Goal: Communication & Community: Answer question/provide support

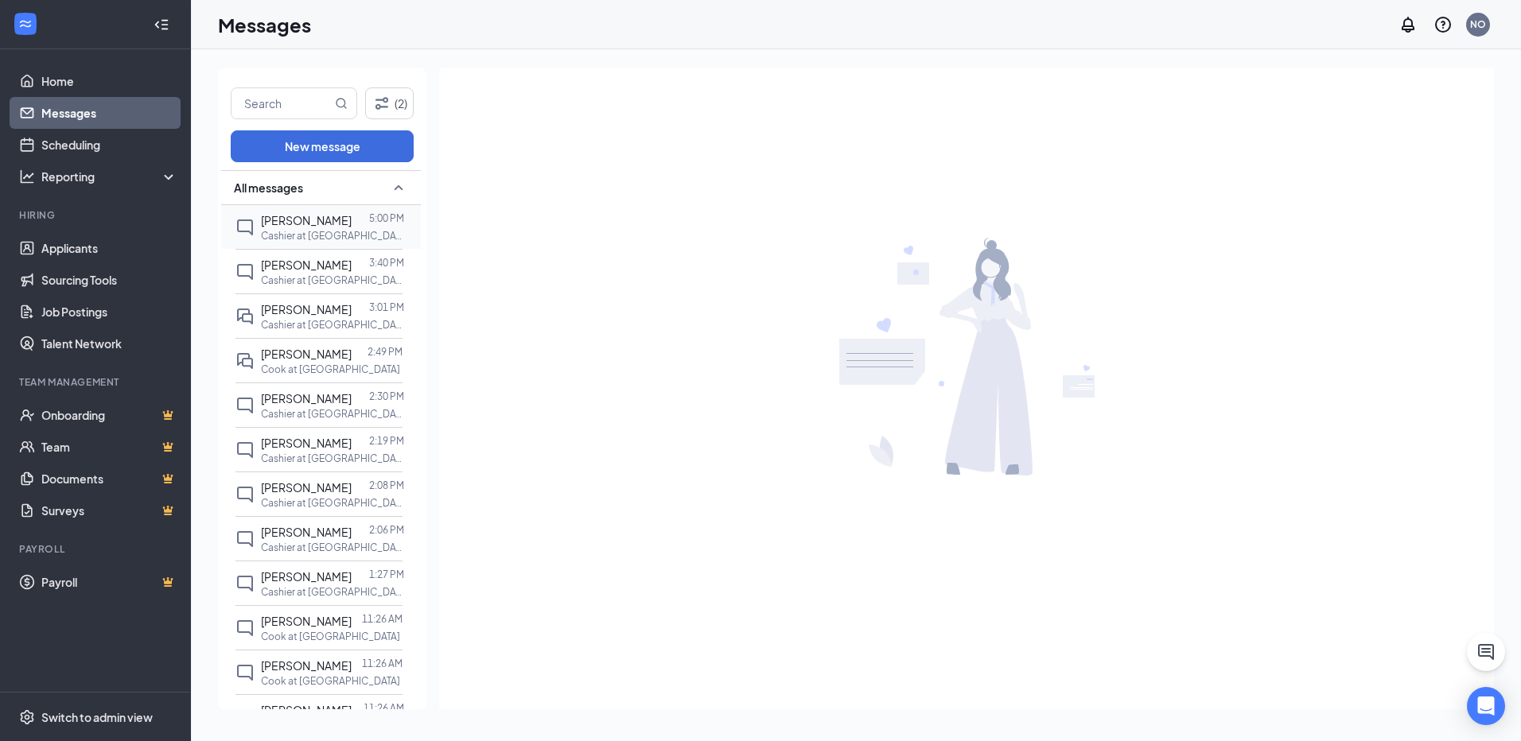
click at [318, 222] on span "[PERSON_NAME]" at bounding box center [306, 220] width 91 height 14
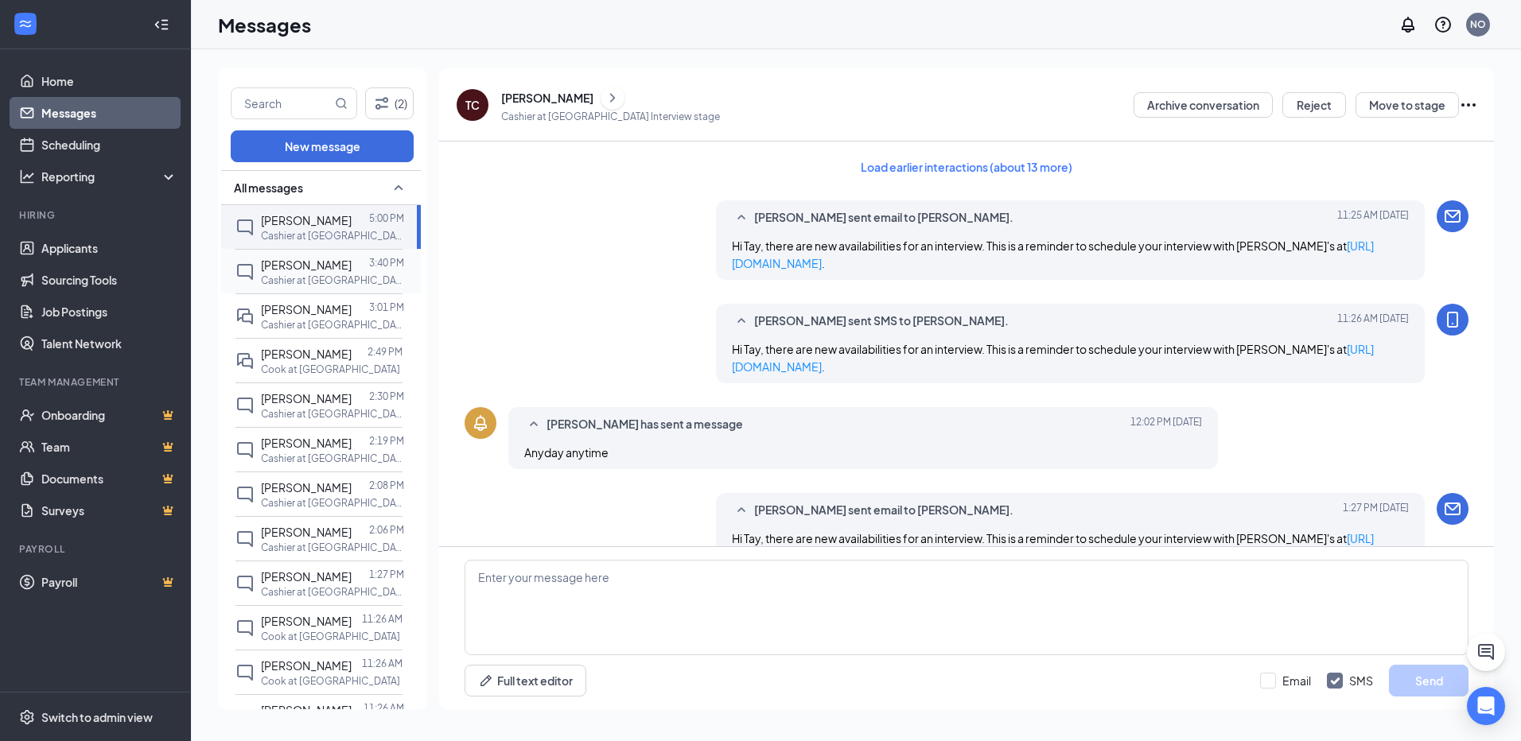
scroll to position [427, 0]
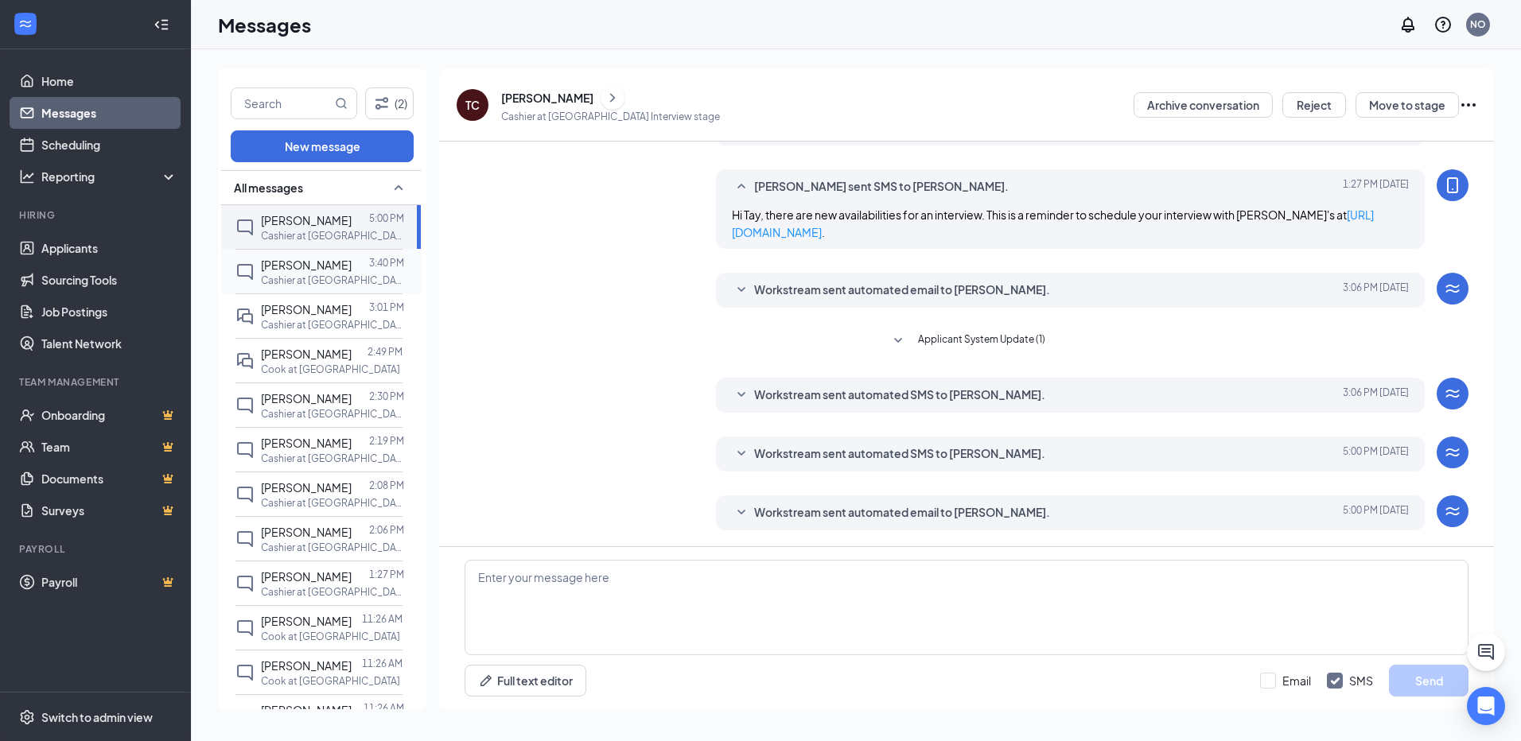
click at [318, 272] on div "[PERSON_NAME]" at bounding box center [306, 264] width 91 height 17
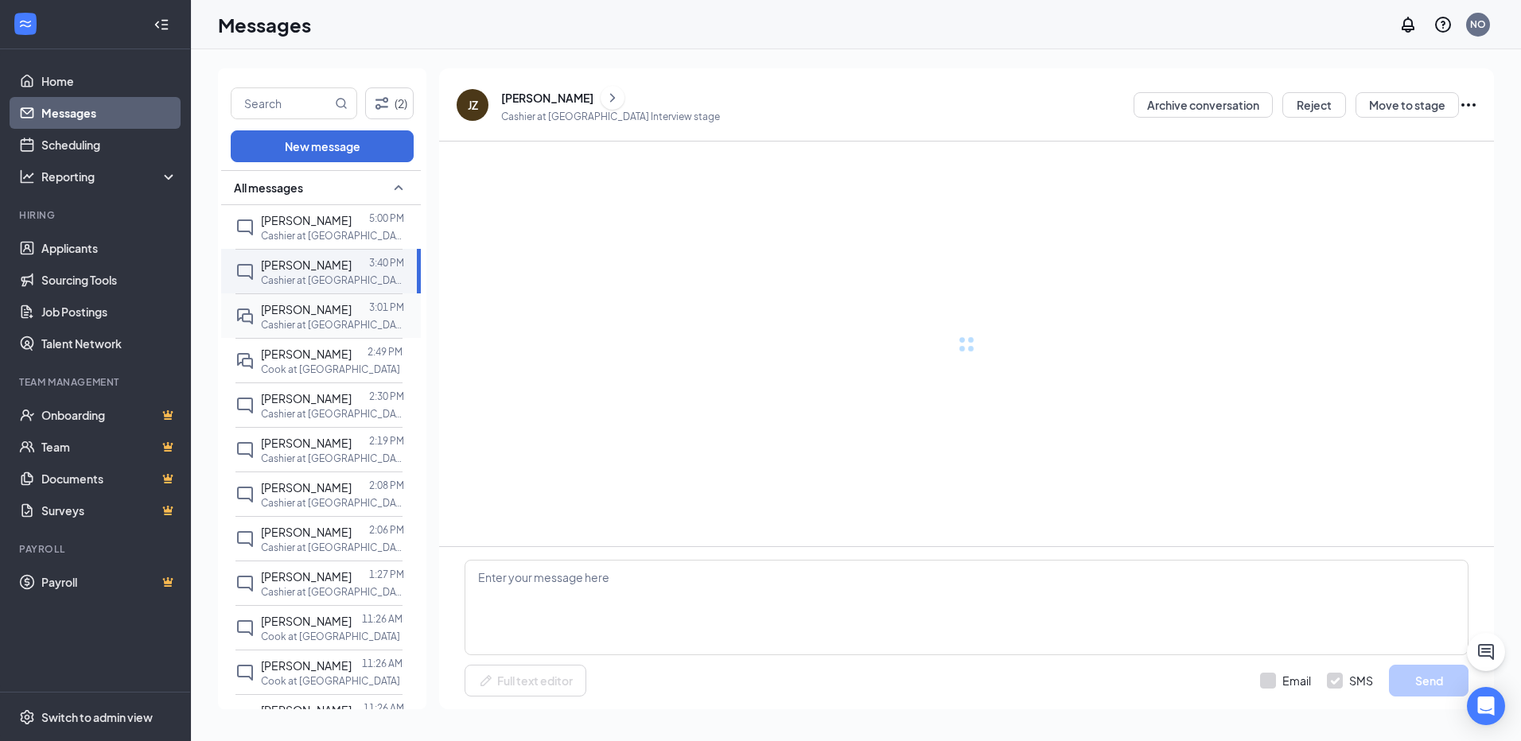
scroll to position [454, 0]
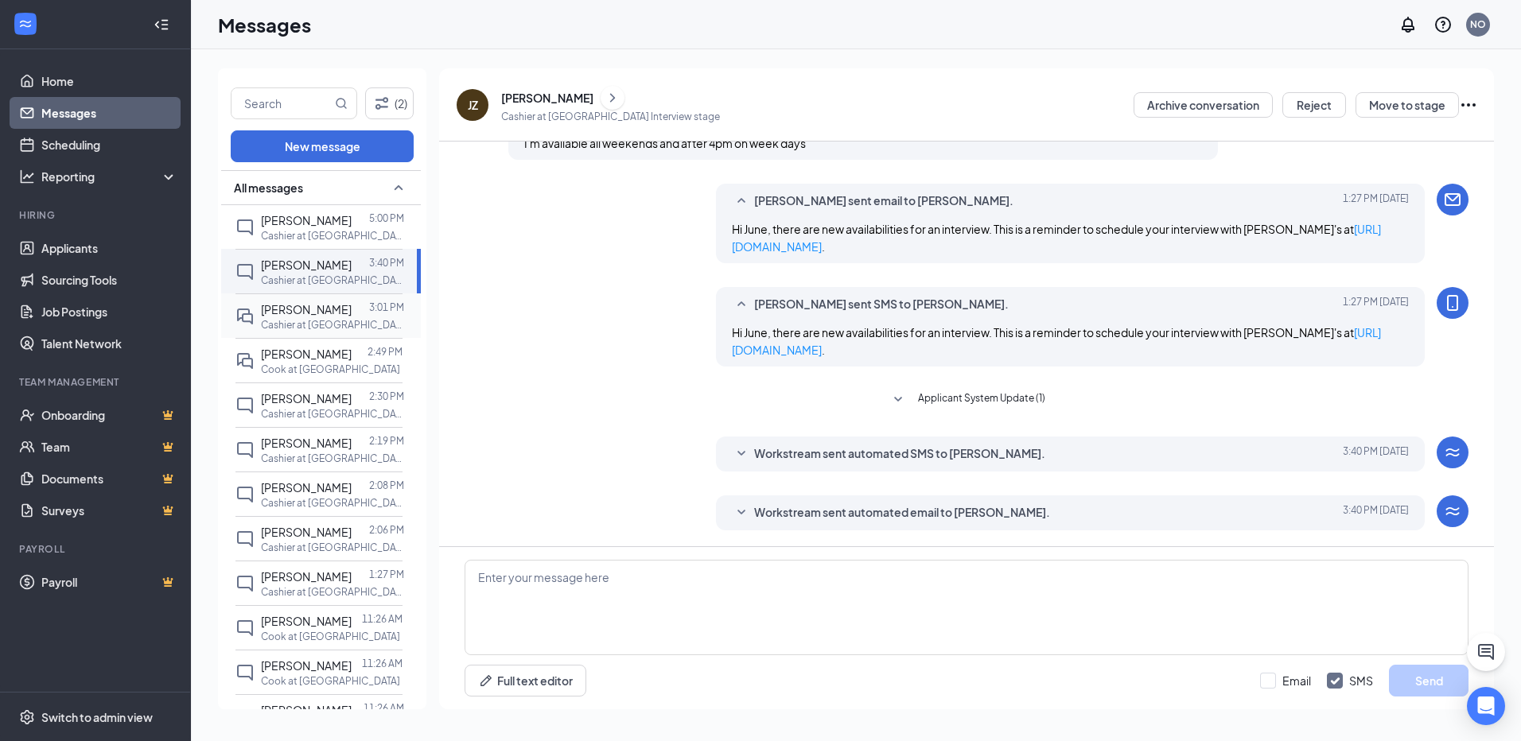
click at [301, 317] on span "[PERSON_NAME]" at bounding box center [306, 309] width 91 height 14
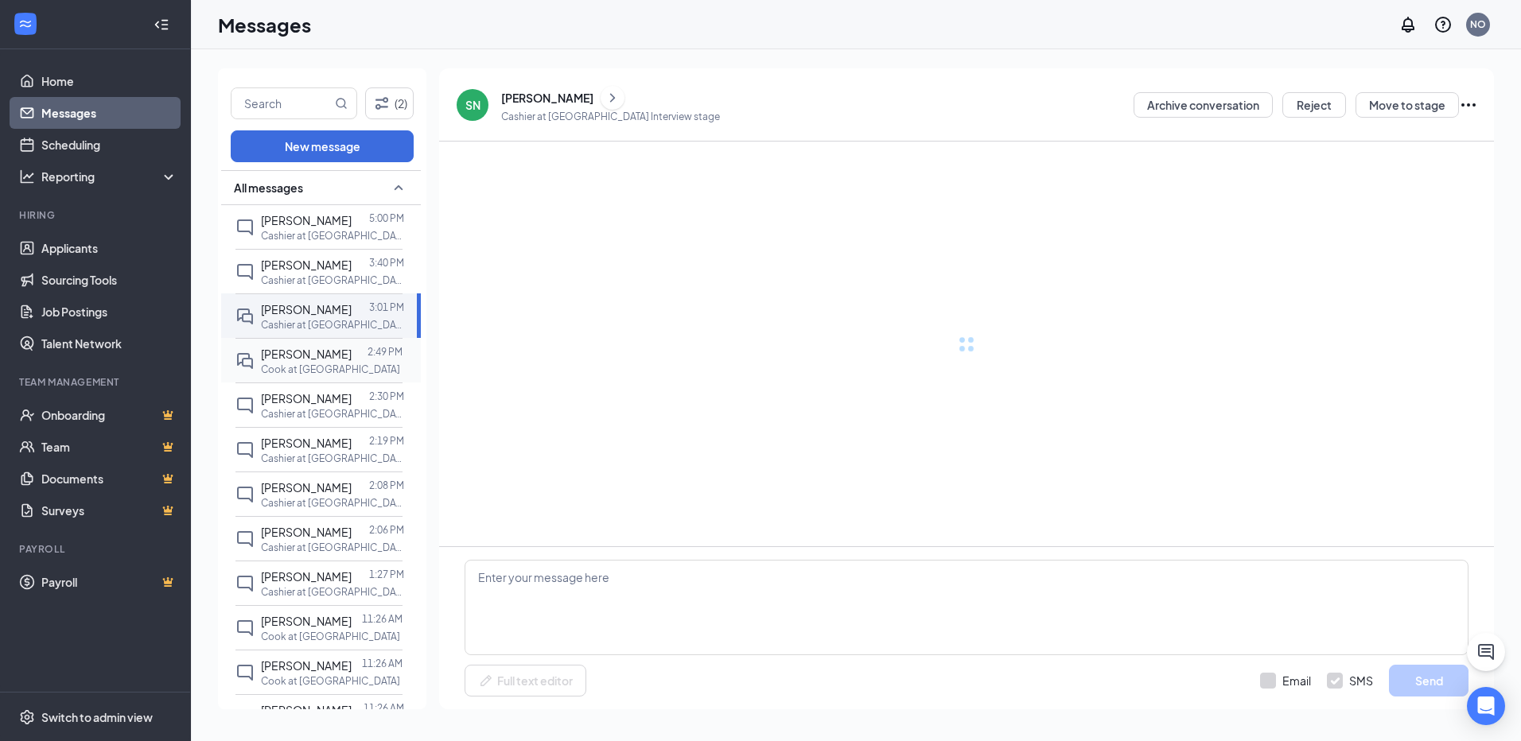
scroll to position [177, 0]
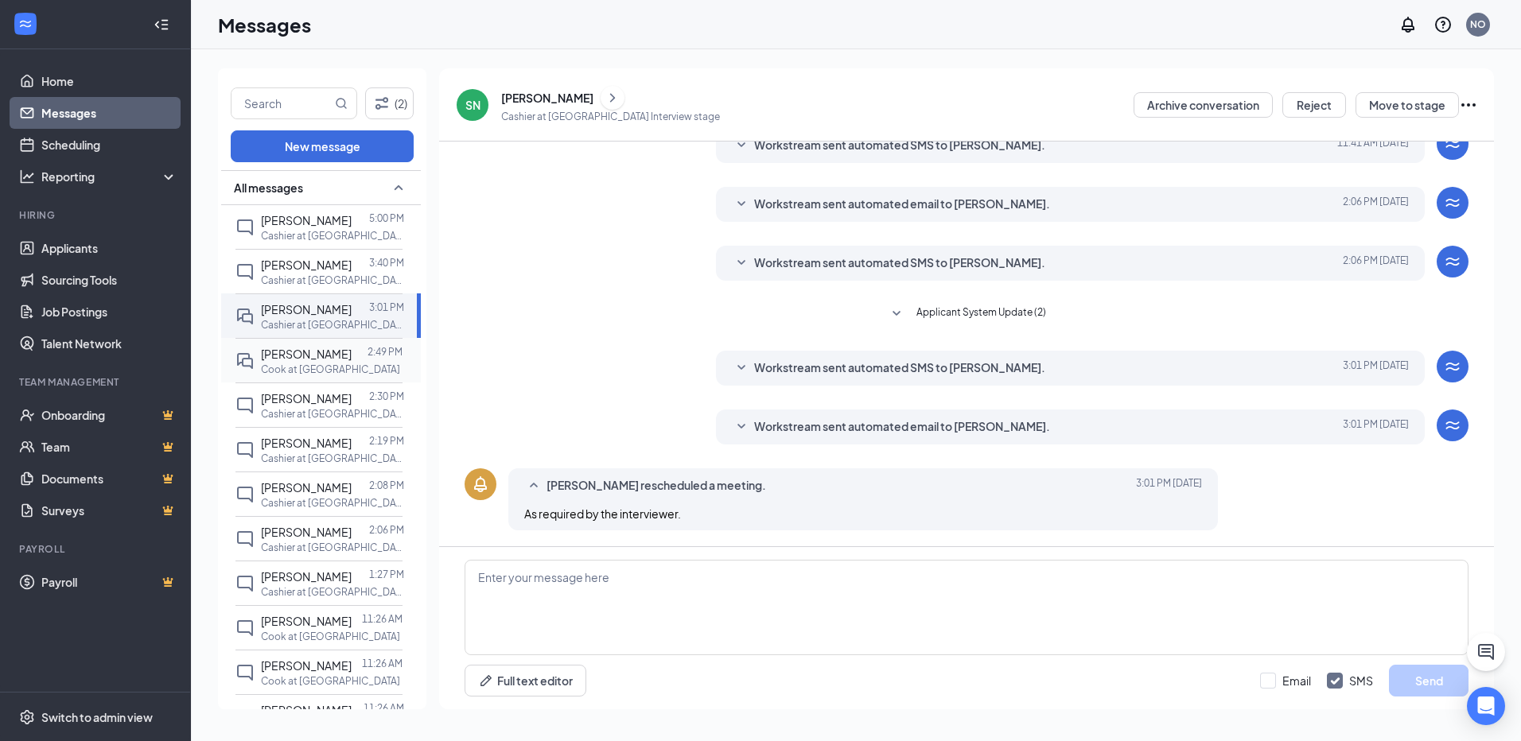
click at [297, 376] on p "Cook at [GEOGRAPHIC_DATA]" at bounding box center [330, 370] width 139 height 14
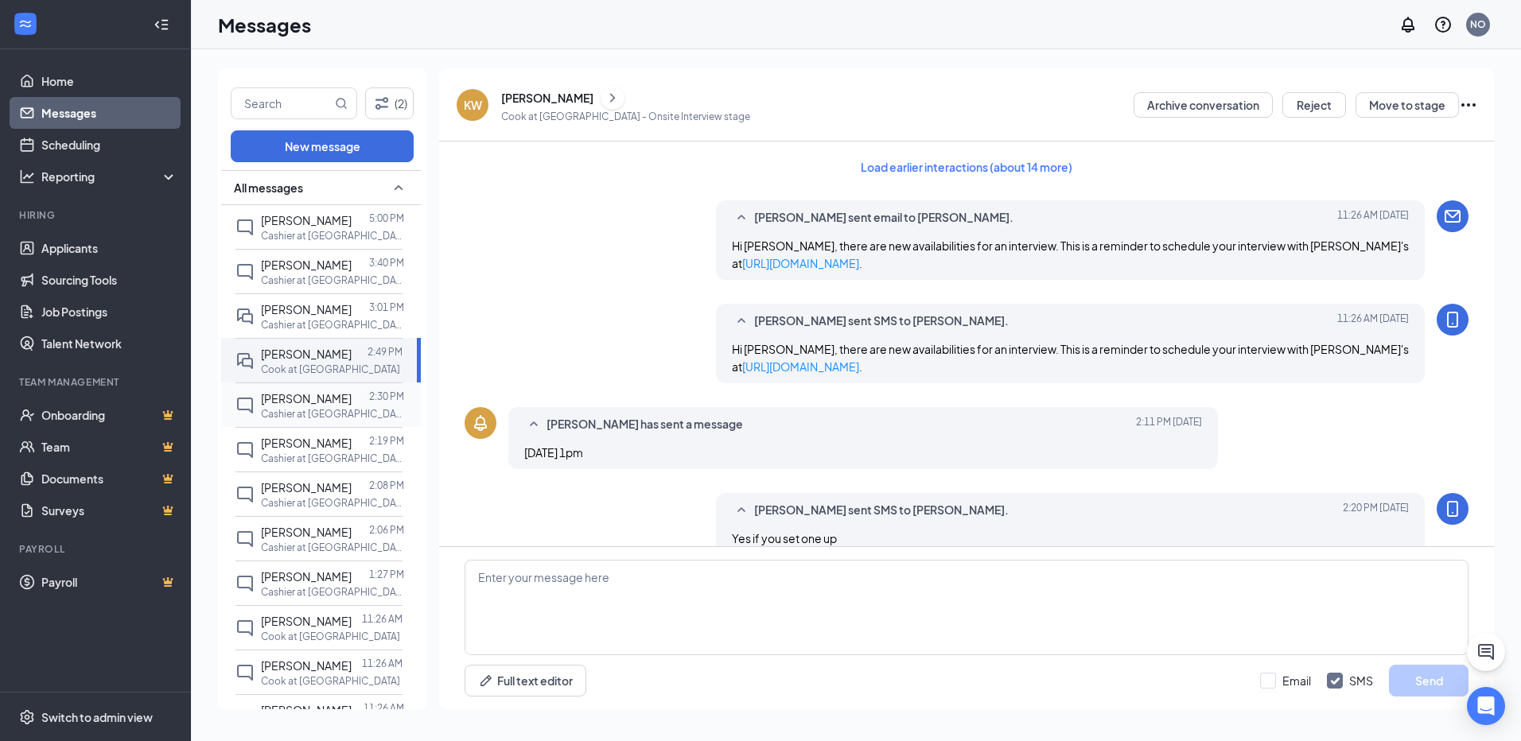
scroll to position [446, 0]
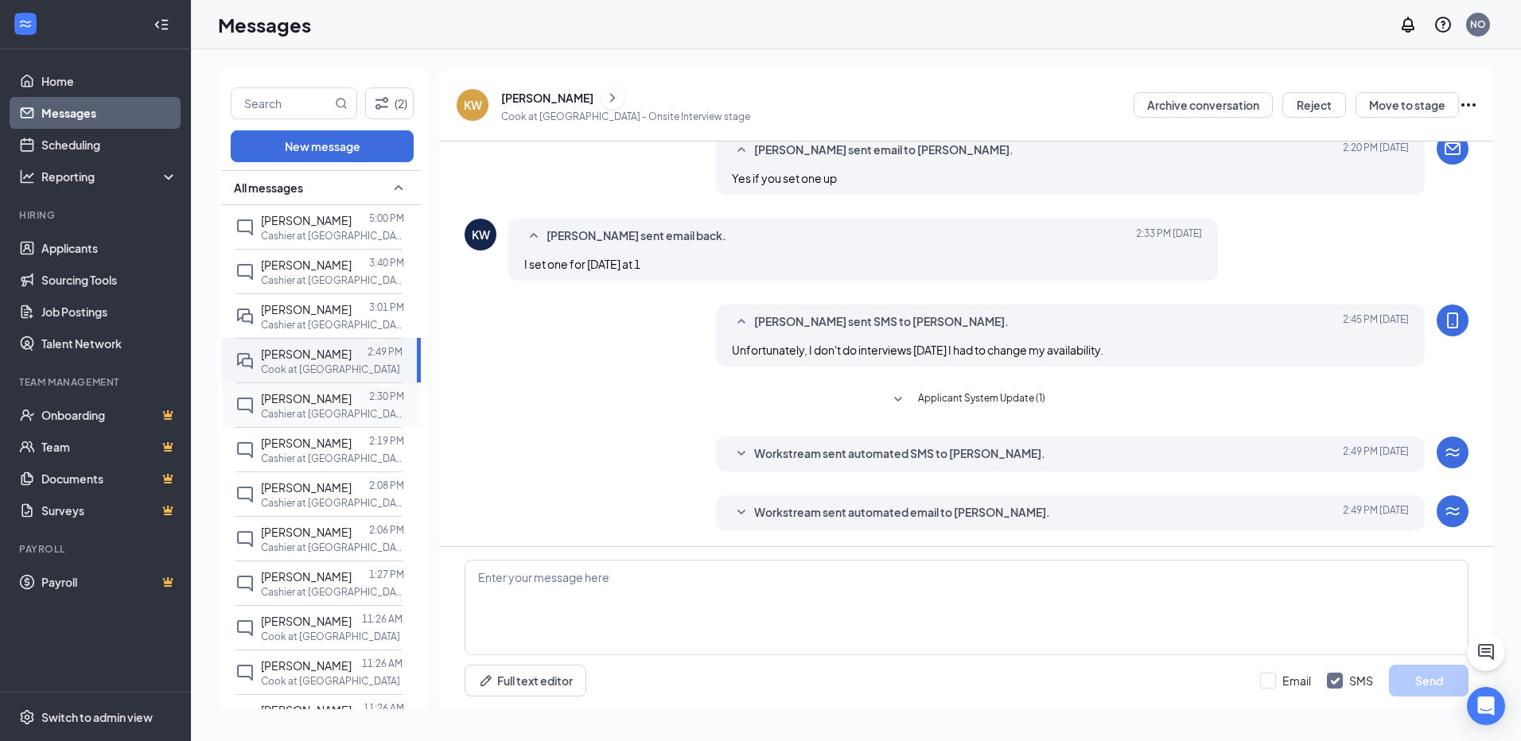
click at [303, 407] on div "[PERSON_NAME]" at bounding box center [306, 398] width 91 height 17
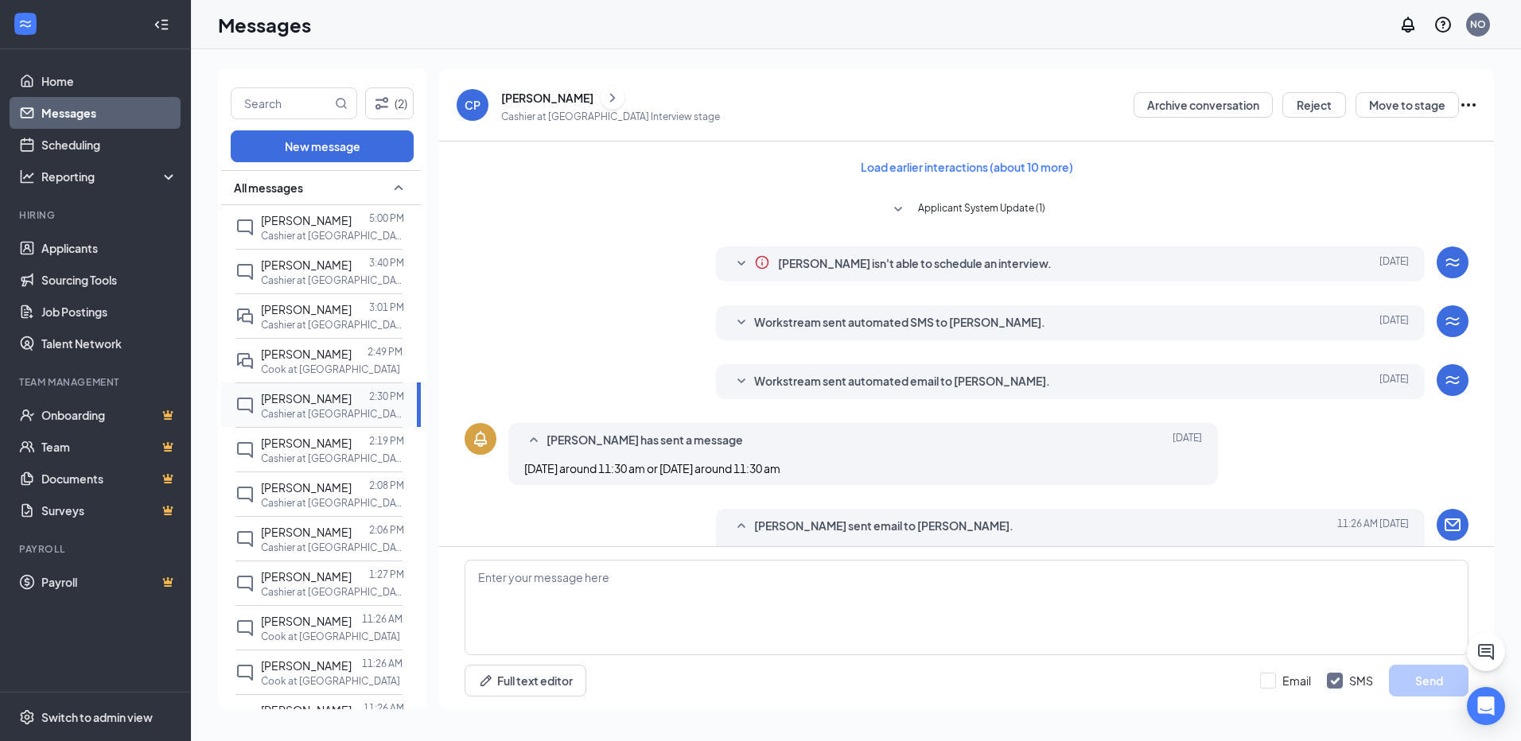
scroll to position [325, 0]
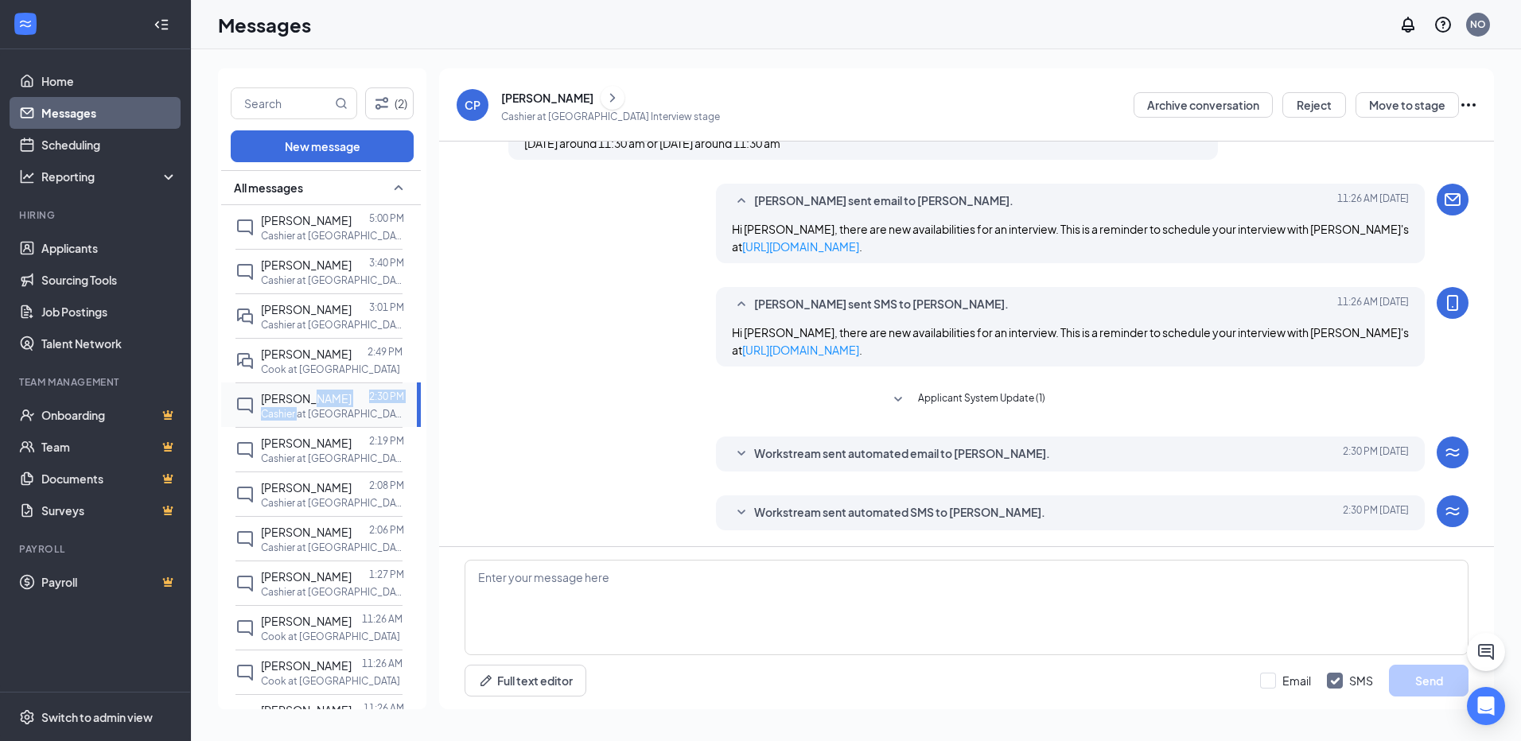
drag, startPoint x: 303, startPoint y: 423, endPoint x: 297, endPoint y: 440, distance: 17.6
click at [297, 427] on div "[PERSON_NAME] 2:30 PM Cashier at [GEOGRAPHIC_DATA]" at bounding box center [318, 405] width 167 height 45
drag, startPoint x: 297, startPoint y: 440, endPoint x: 308, endPoint y: 457, distance: 20.3
click at [308, 450] on span "[PERSON_NAME]" at bounding box center [306, 443] width 91 height 14
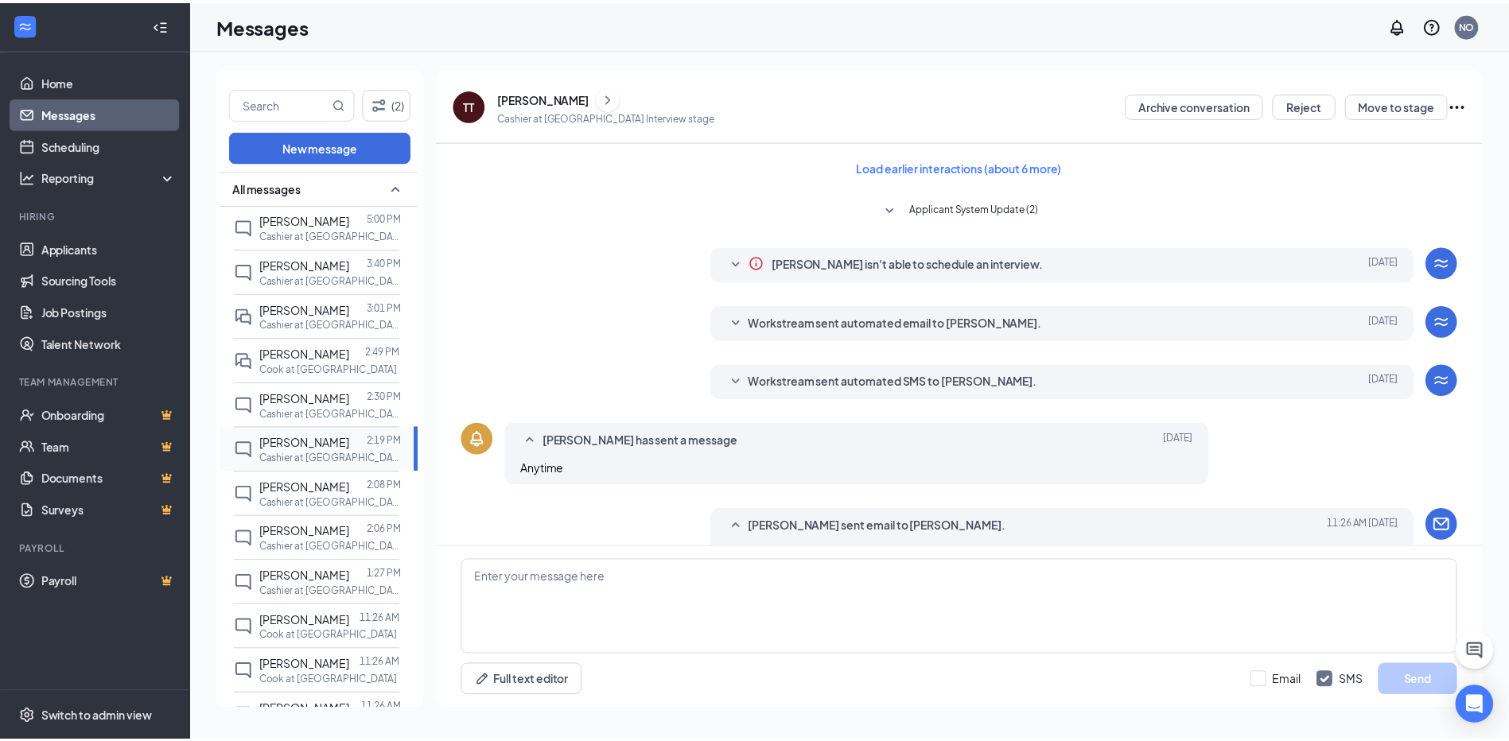
scroll to position [333, 0]
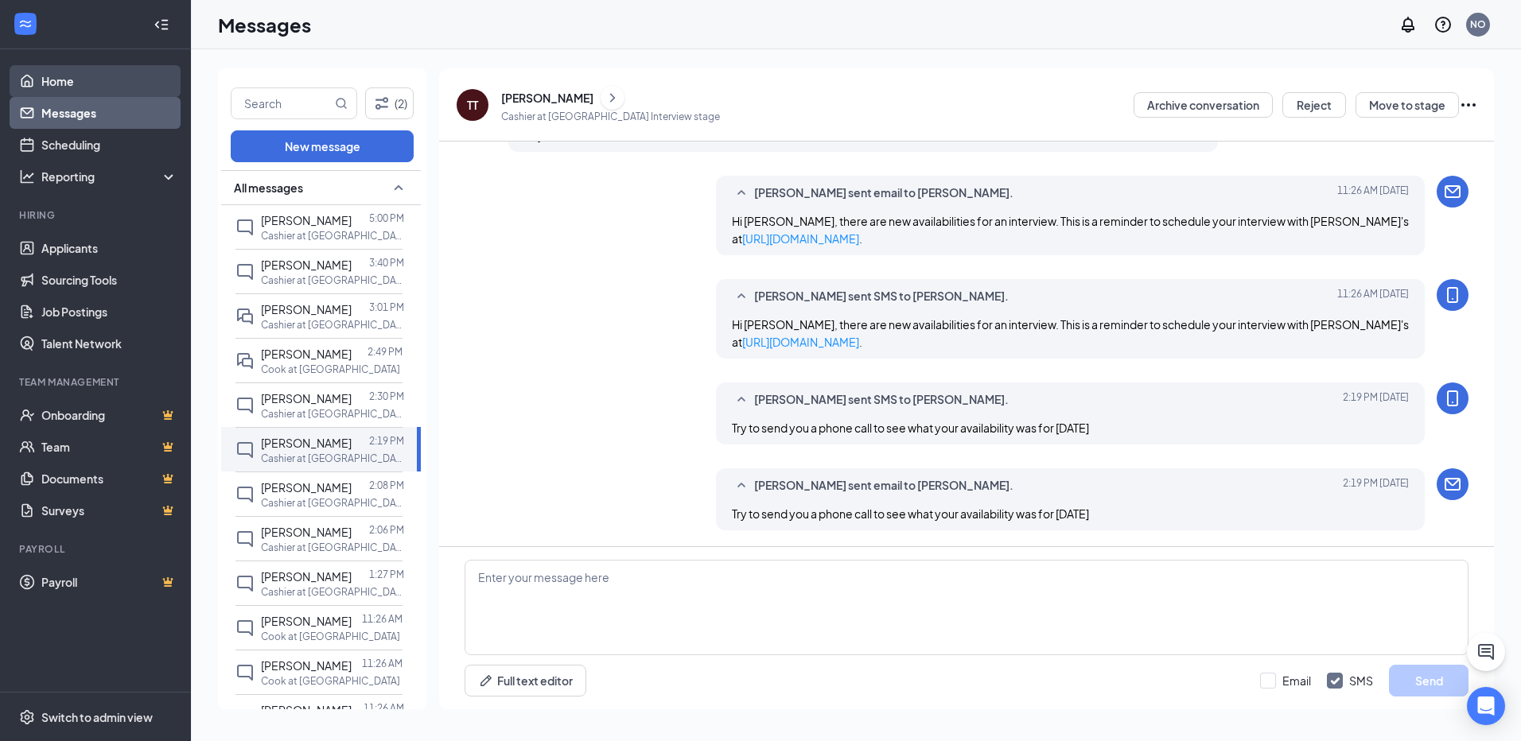
click at [69, 77] on link "Home" at bounding box center [109, 81] width 136 height 32
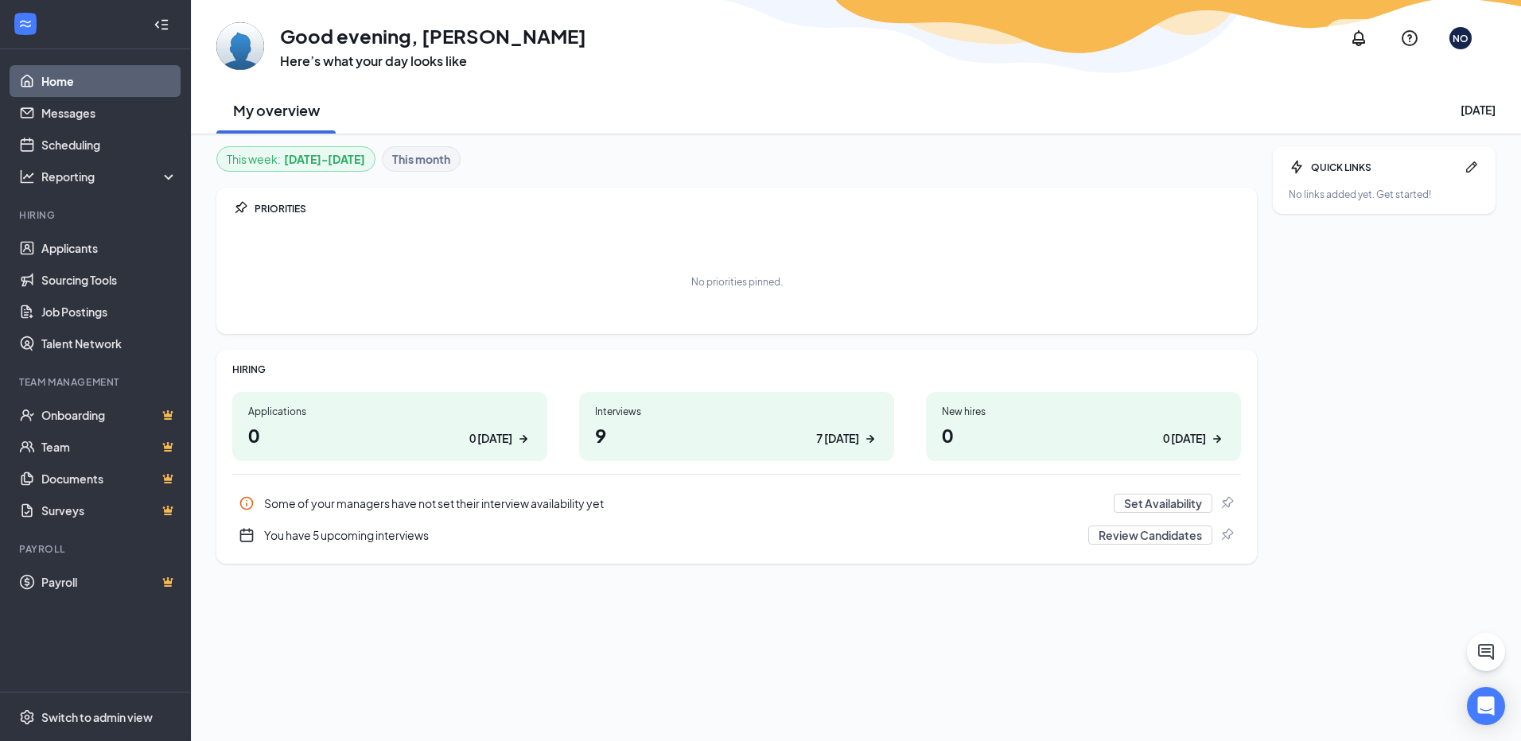
click at [851, 437] on div "7 [DATE]" at bounding box center [837, 438] width 43 height 17
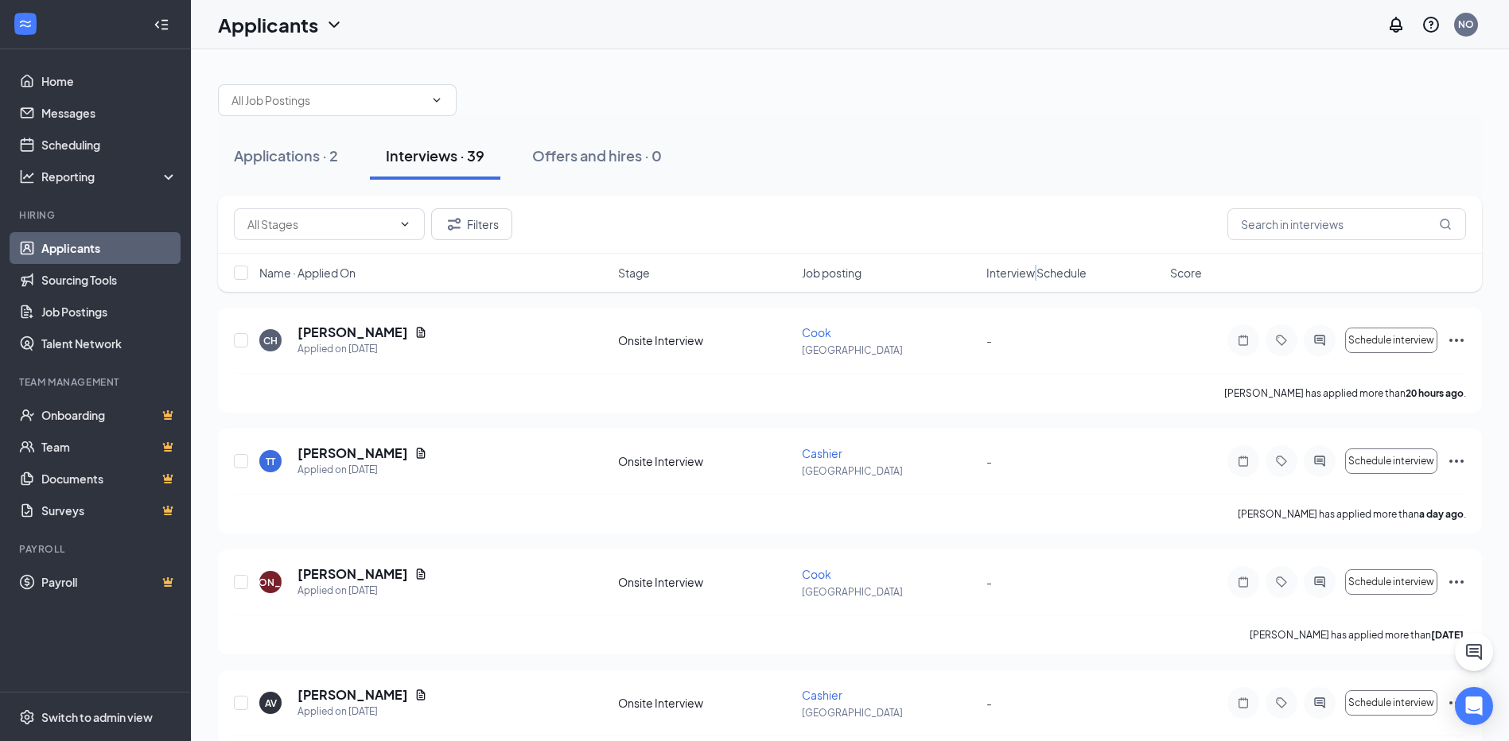
click at [1035, 273] on span "Interview Schedule" at bounding box center [1036, 273] width 100 height 16
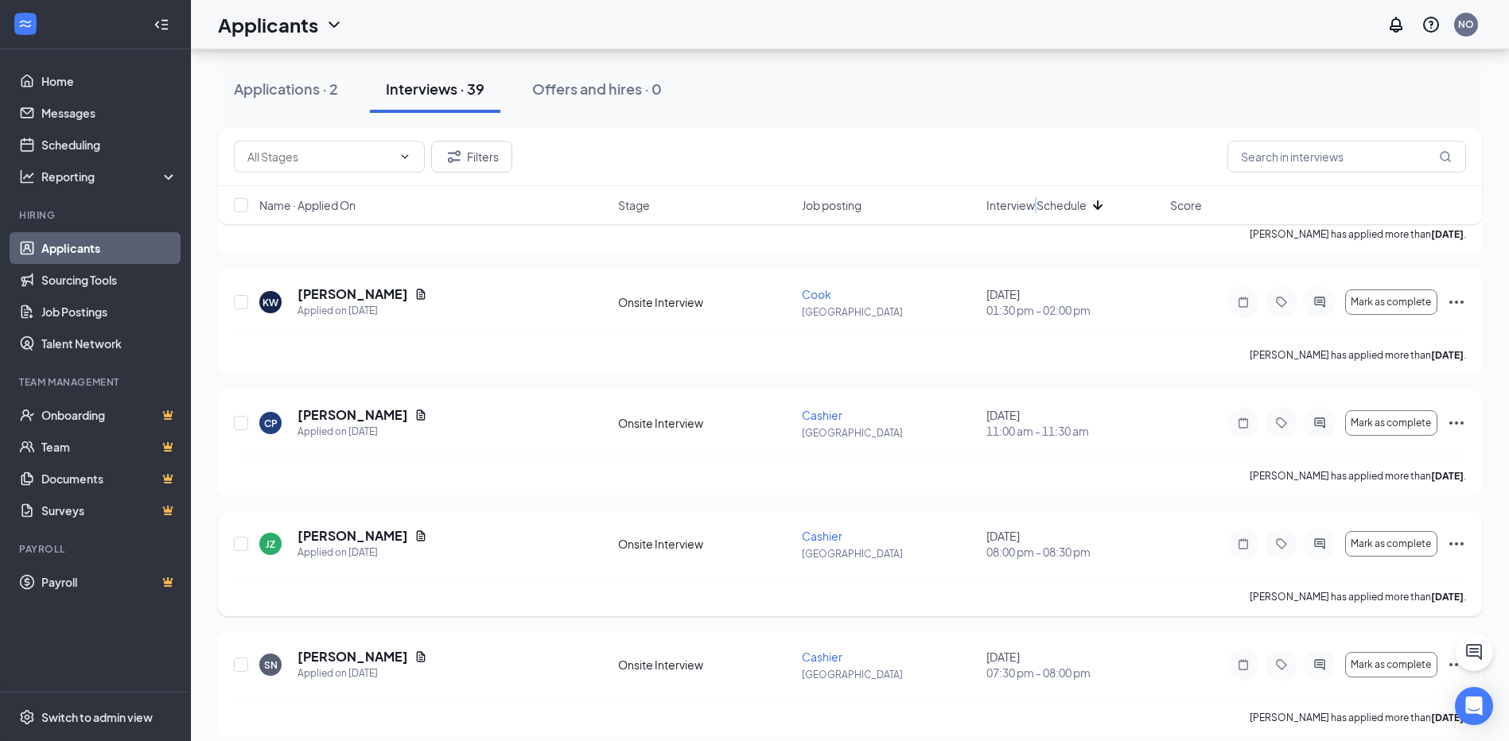
scroll to position [239, 0]
